Goal: Complete application form

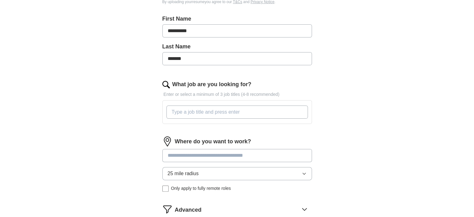
click at [251, 113] on input "What job are you looking for?" at bounding box center [238, 111] width 142 height 13
click at [243, 153] on div "Where do you want to work? 25 mile radius Only apply to fully remote roles" at bounding box center [238, 166] width 150 height 60
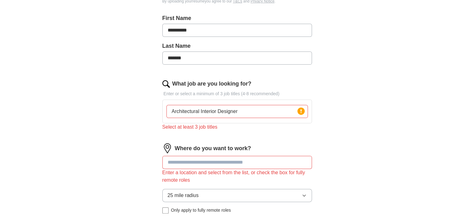
click at [242, 113] on input "Architectural Interior Designer" at bounding box center [238, 111] width 142 height 13
drag, startPoint x: 218, startPoint y: 110, endPoint x: 200, endPoint y: 109, distance: 18.7
click at [200, 109] on input "Architectural Interior Designer" at bounding box center [238, 111] width 142 height 13
type input "Architectural Designer"
click at [245, 128] on div "Select at least 3 job titles" at bounding box center [238, 126] width 150 height 7
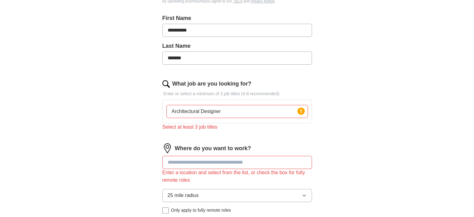
click at [239, 113] on input "Architectural Designer" at bounding box center [238, 111] width 142 height 13
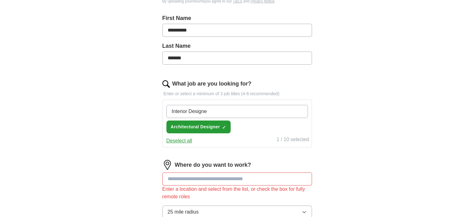
type input "Interior Designer"
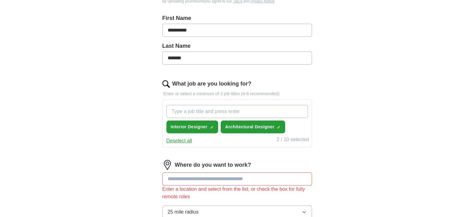
click at [286, 110] on input "What job are you looking for?" at bounding box center [238, 111] width 142 height 13
type input "A"
type input "Retail Interior Designer"
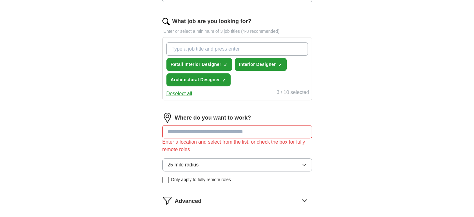
scroll to position [217, 0]
click at [215, 128] on input at bounding box center [238, 131] width 150 height 13
type input "***"
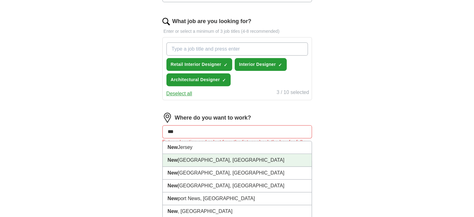
click at [249, 154] on li "[GEOGRAPHIC_DATA], [GEOGRAPHIC_DATA]" at bounding box center [237, 160] width 149 height 13
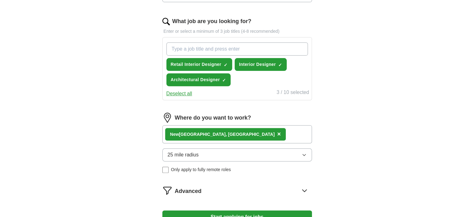
click at [252, 130] on div "[GEOGRAPHIC_DATA], [GEOGRAPHIC_DATA] ×" at bounding box center [238, 134] width 150 height 18
click at [240, 134] on div "[GEOGRAPHIC_DATA], [GEOGRAPHIC_DATA] ×" at bounding box center [238, 134] width 150 height 18
click at [264, 154] on button "25 mile radius" at bounding box center [238, 154] width 150 height 13
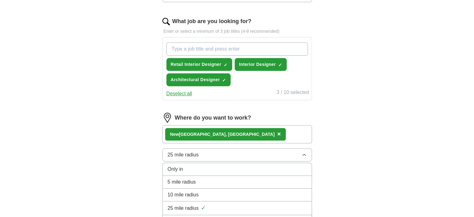
click at [264, 154] on button "25 mile radius" at bounding box center [238, 154] width 150 height 13
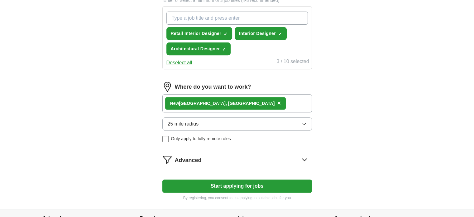
scroll to position [248, 0]
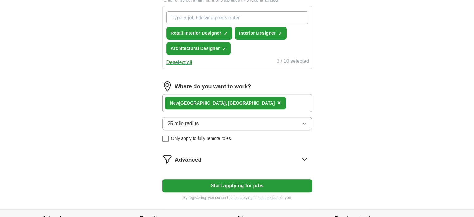
click at [301, 156] on icon at bounding box center [305, 159] width 10 height 10
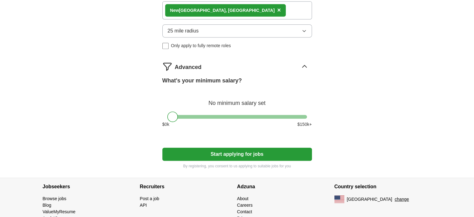
scroll to position [341, 0]
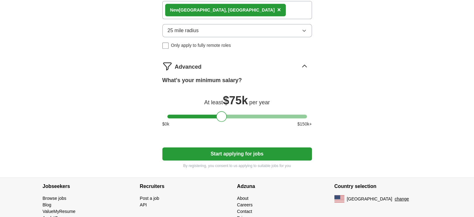
drag, startPoint x: 174, startPoint y: 114, endPoint x: 223, endPoint y: 117, distance: 48.7
click at [223, 117] on div at bounding box center [221, 116] width 11 height 11
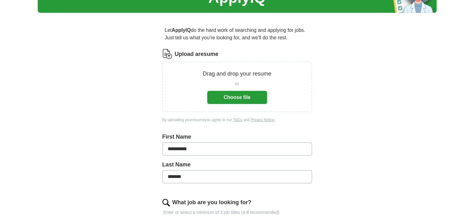
scroll to position [0, 0]
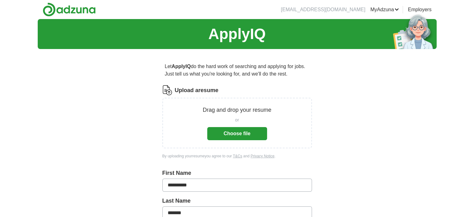
click at [251, 132] on button "Choose file" at bounding box center [237, 133] width 60 height 13
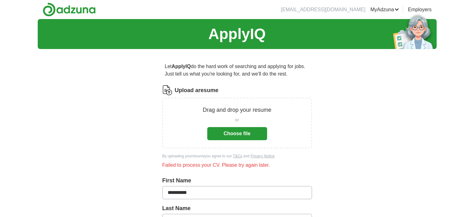
click at [241, 136] on button "Choose file" at bounding box center [237, 133] width 60 height 13
click at [248, 132] on button "Choose file" at bounding box center [237, 133] width 60 height 13
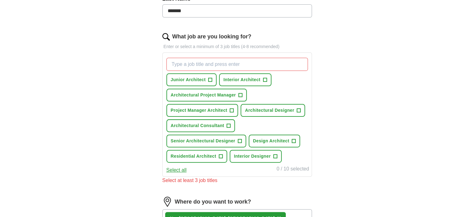
scroll to position [176, 0]
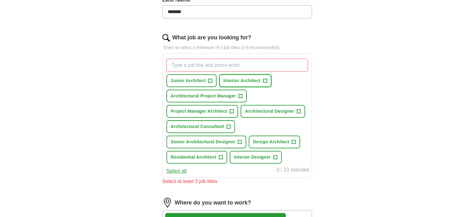
click at [264, 80] on span "+" at bounding box center [265, 80] width 4 height 5
click at [298, 112] on span "+" at bounding box center [299, 111] width 4 height 5
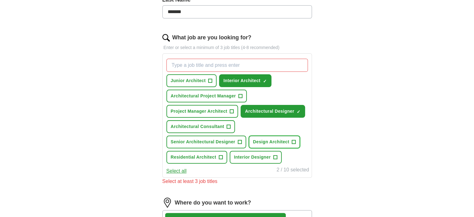
click at [294, 142] on span "+" at bounding box center [294, 141] width 4 height 5
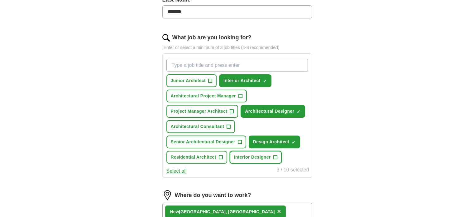
click at [277, 155] on span "+" at bounding box center [276, 157] width 4 height 4
click at [222, 157] on span "+" at bounding box center [221, 157] width 4 height 5
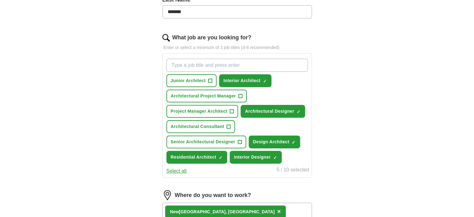
click at [220, 62] on input "What job are you looking for?" at bounding box center [238, 65] width 142 height 13
type input "I"
type input "Retail Interior Designer"
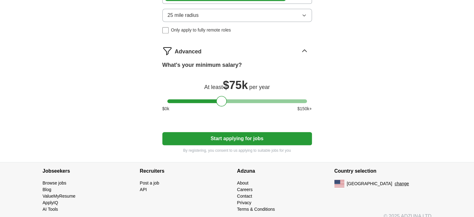
scroll to position [394, 0]
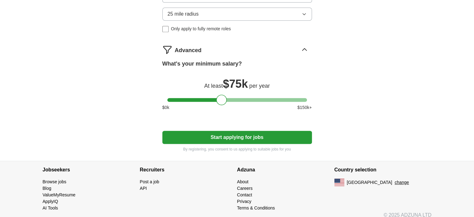
click at [248, 136] on button "Start applying for jobs" at bounding box center [238, 137] width 150 height 13
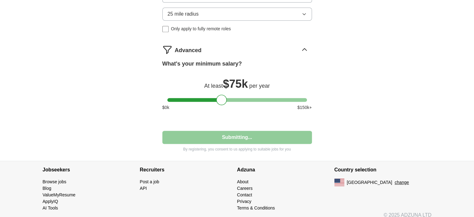
select select "**"
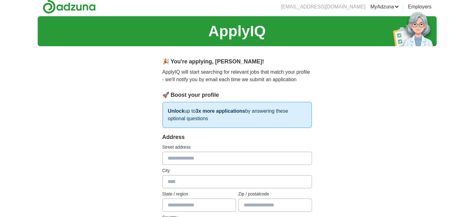
scroll to position [0, 0]
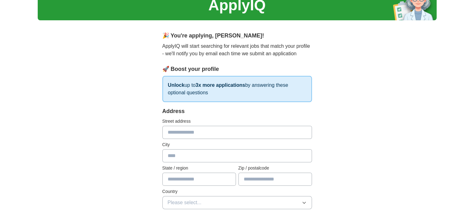
click at [211, 134] on input "text" at bounding box center [238, 132] width 150 height 13
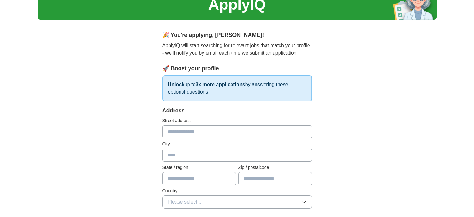
scroll to position [30, 0]
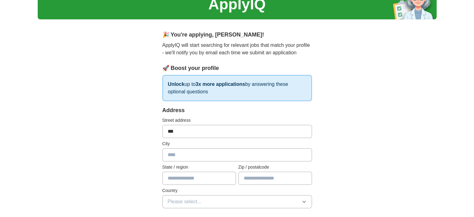
type input "**********"
type input "********"
type input "*****"
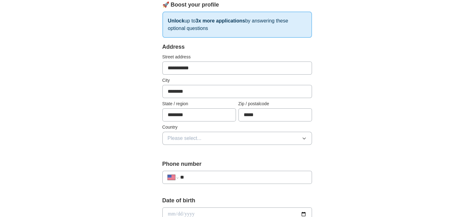
click at [241, 135] on button "Please select..." at bounding box center [238, 138] width 150 height 13
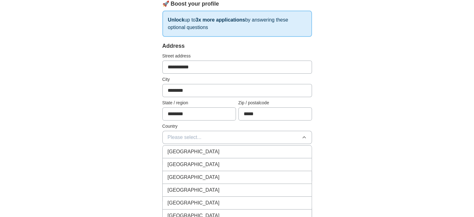
scroll to position [94, 0]
click at [217, 158] on li "[GEOGRAPHIC_DATA]" at bounding box center [237, 164] width 149 height 13
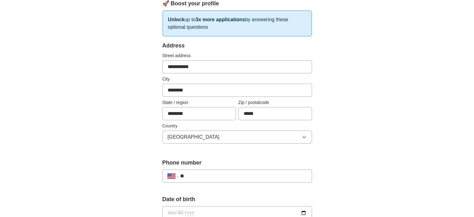
click at [224, 178] on div "**********" at bounding box center [238, 175] width 150 height 13
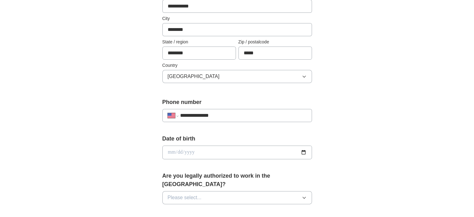
type input "**********"
click at [206, 157] on input "date" at bounding box center [238, 152] width 150 height 14
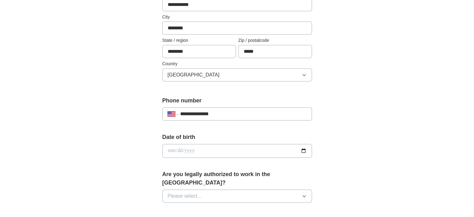
scroll to position [157, 0]
click at [304, 148] on input "date" at bounding box center [238, 150] width 150 height 14
click at [195, 152] on input "date" at bounding box center [238, 150] width 150 height 14
click at [170, 148] on input "date" at bounding box center [238, 150] width 150 height 14
type input "**********"
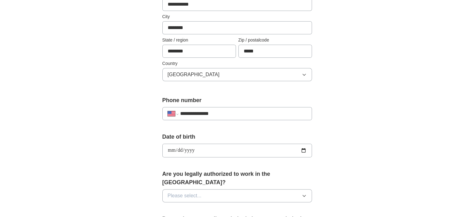
click at [220, 189] on button "Please select..." at bounding box center [238, 195] width 150 height 13
click at [198, 206] on div "Yes" at bounding box center [237, 209] width 139 height 7
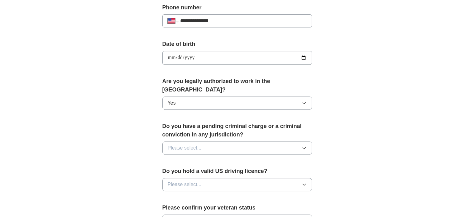
scroll to position [250, 0]
click at [292, 141] on button "Please select..." at bounding box center [238, 147] width 150 height 13
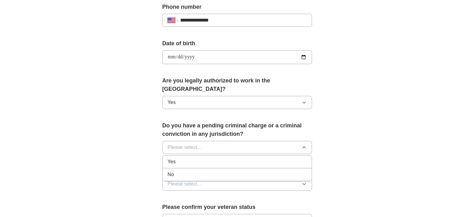
click at [231, 171] on div "No" at bounding box center [237, 174] width 139 height 7
click at [274, 177] on button "Please select..." at bounding box center [238, 183] width 150 height 13
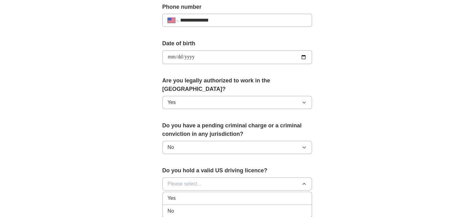
click at [261, 192] on li "Yes" at bounding box center [237, 198] width 149 height 13
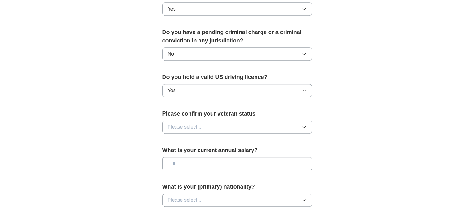
scroll to position [343, 0]
click at [282, 120] on button "Please select..." at bounding box center [238, 126] width 150 height 13
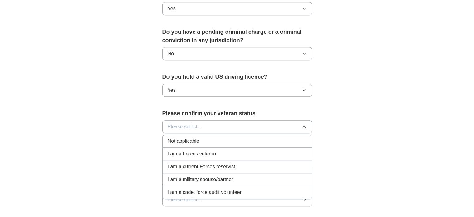
click at [243, 137] on li "Not applicable" at bounding box center [237, 141] width 149 height 13
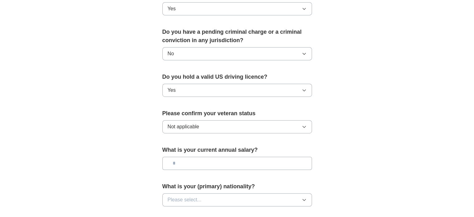
click at [276, 157] on input "text" at bounding box center [238, 163] width 150 height 13
type input "***"
click at [267, 193] on button "Please select..." at bounding box center [238, 199] width 150 height 13
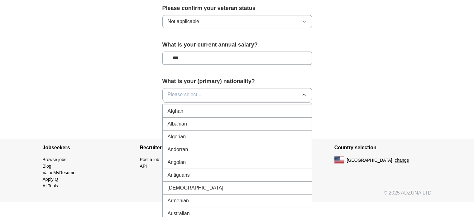
scroll to position [24, 0]
click at [221, 88] on button "Please select..." at bounding box center [238, 94] width 150 height 13
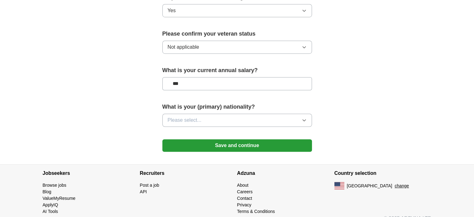
click at [214, 114] on button "Please select..." at bounding box center [238, 120] width 150 height 13
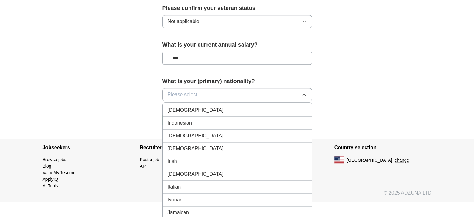
scroll to position [1022, 0]
click at [177, 182] on span "Italian" at bounding box center [174, 185] width 13 height 7
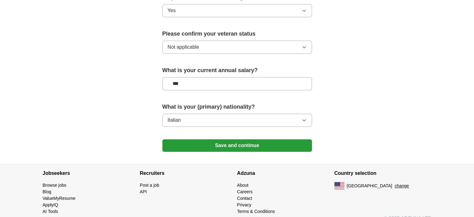
click at [286, 139] on button "Save and continue" at bounding box center [238, 145] width 150 height 12
